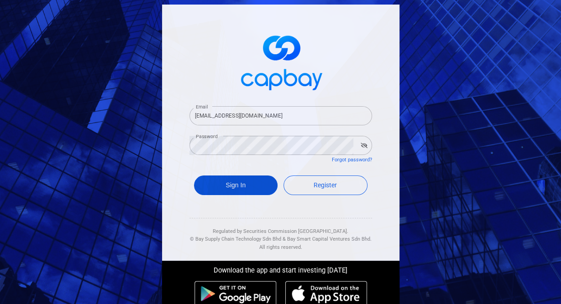
click at [244, 188] on button "Sign In" at bounding box center [236, 186] width 84 height 20
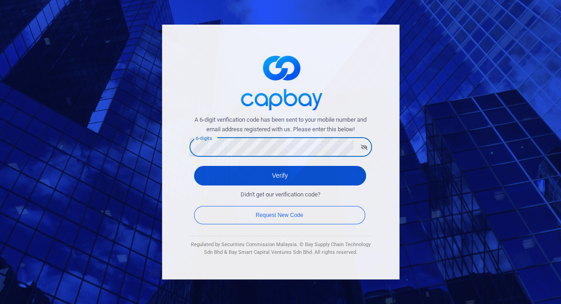
click at [298, 179] on button "Verify" at bounding box center [280, 176] width 172 height 20
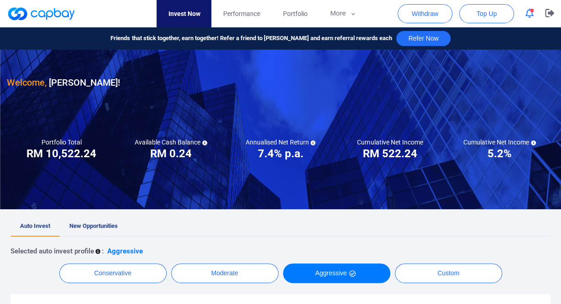
click at [522, 16] on button "button" at bounding box center [529, 13] width 17 height 14
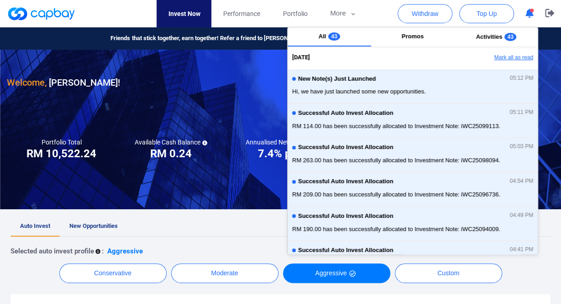
click at [521, 61] on button "Mark all as read" at bounding box center [489, 58] width 98 height 16
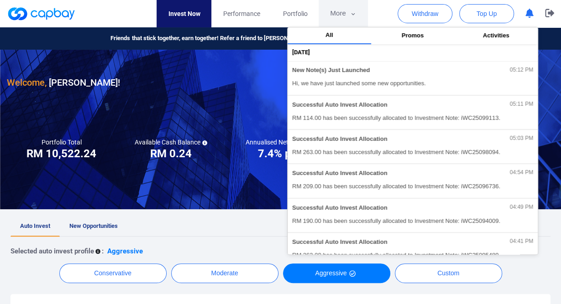
click at [348, 14] on button "More" at bounding box center [343, 13] width 49 height 27
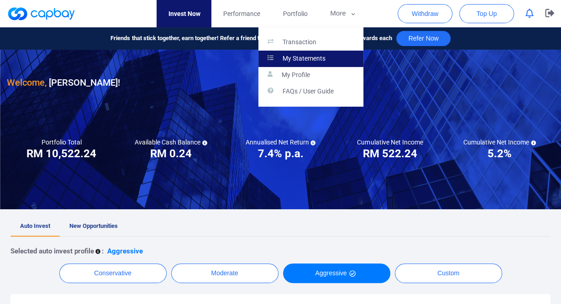
click at [314, 58] on p "My Statements" at bounding box center [304, 59] width 43 height 8
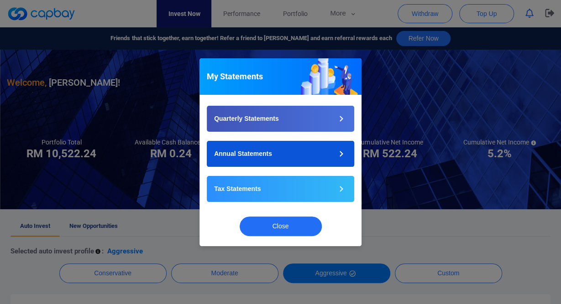
click at [281, 151] on button "Annual Statements" at bounding box center [280, 154] width 147 height 26
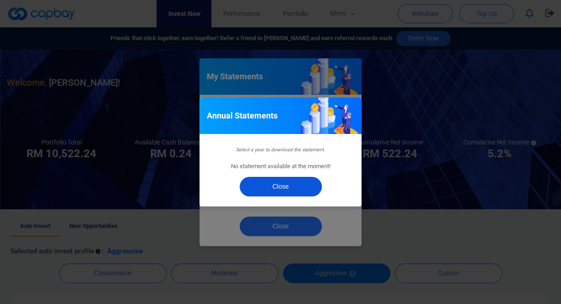
click at [284, 184] on button "Close" at bounding box center [281, 187] width 82 height 20
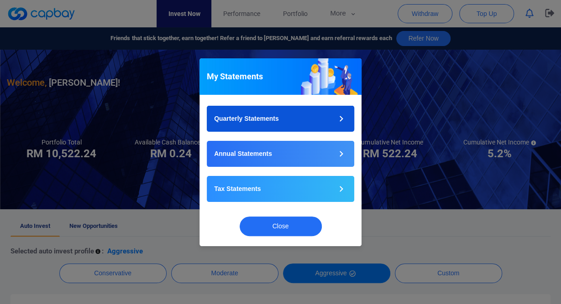
click at [291, 124] on button "Quarterly Statements" at bounding box center [280, 119] width 147 height 26
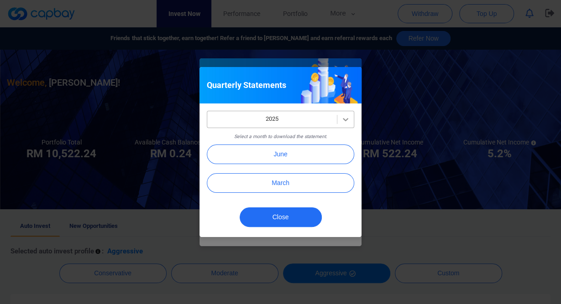
click at [343, 124] on icon at bounding box center [345, 119] width 9 height 9
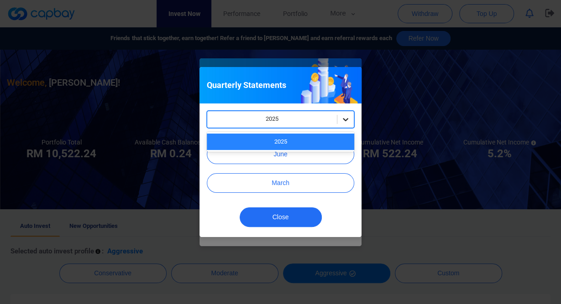
click at [344, 122] on icon at bounding box center [345, 119] width 9 height 9
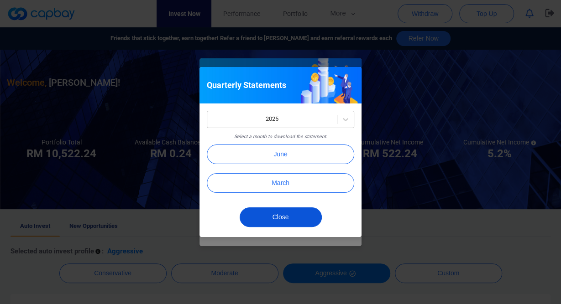
click at [288, 221] on button "Close" at bounding box center [281, 218] width 82 height 20
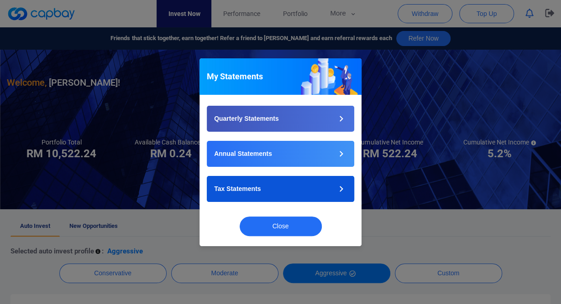
click at [309, 189] on button "Tax Statements" at bounding box center [280, 189] width 147 height 26
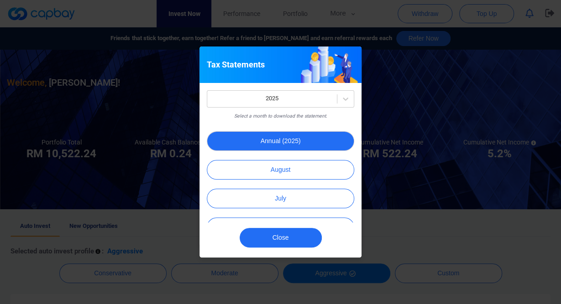
click at [283, 142] on button "Annual (2025)" at bounding box center [280, 141] width 147 height 20
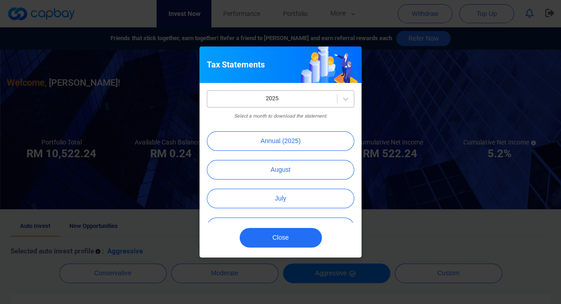
click at [314, 96] on div at bounding box center [272, 98] width 120 height 11
click at [281, 238] on button "Close" at bounding box center [281, 238] width 82 height 20
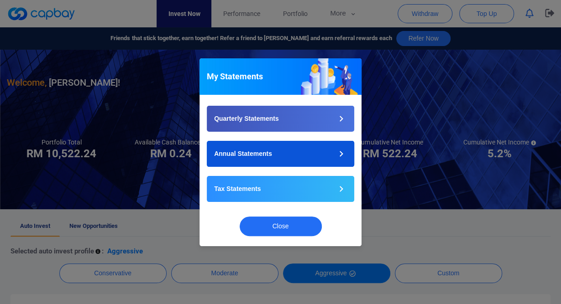
click at [289, 150] on button "Annual Statements" at bounding box center [280, 154] width 147 height 26
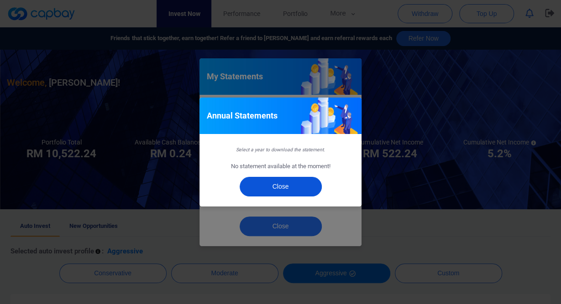
click at [288, 180] on button "Close" at bounding box center [281, 187] width 82 height 20
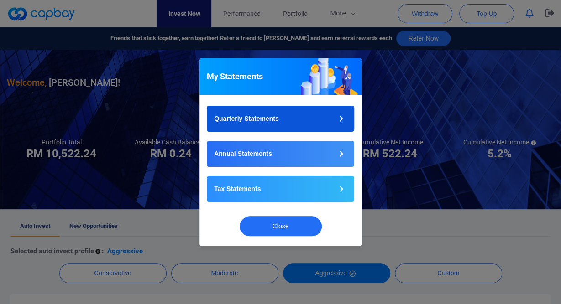
click at [324, 118] on button "Quarterly Statements" at bounding box center [280, 119] width 147 height 26
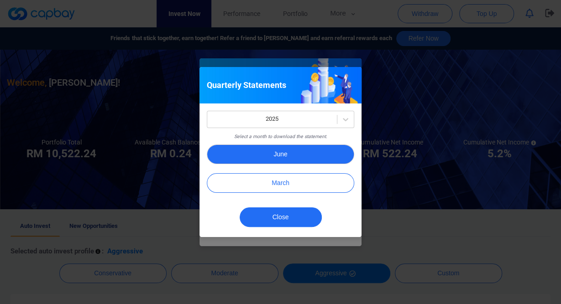
click at [294, 157] on button "June" at bounding box center [280, 155] width 147 height 20
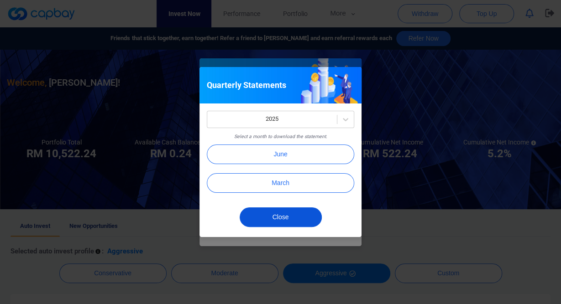
click at [285, 219] on button "Close" at bounding box center [281, 218] width 82 height 20
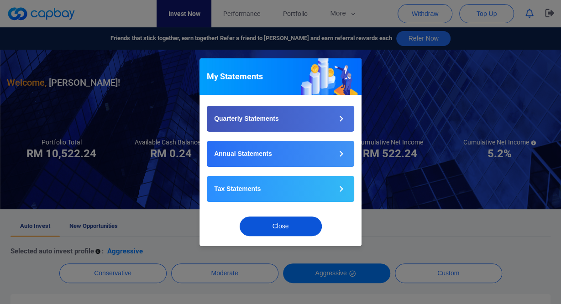
click at [280, 225] on button "Close" at bounding box center [281, 227] width 82 height 20
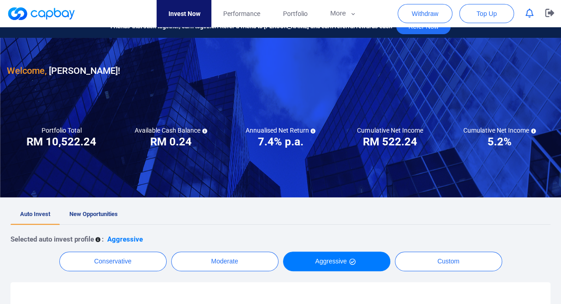
scroll to position [142, 0]
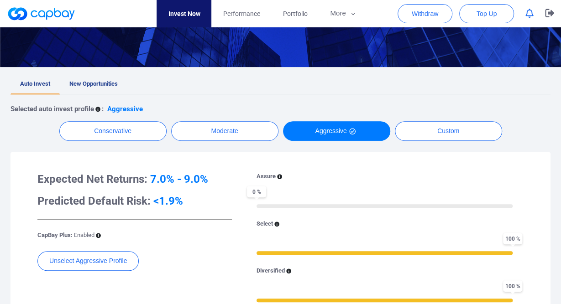
drag, startPoint x: 333, startPoint y: 87, endPoint x: 326, endPoint y: 92, distance: 7.9
click at [333, 87] on ul "Auto Invest New Opportunities" at bounding box center [280, 84] width 540 height 20
